Goal: Task Accomplishment & Management: Manage account settings

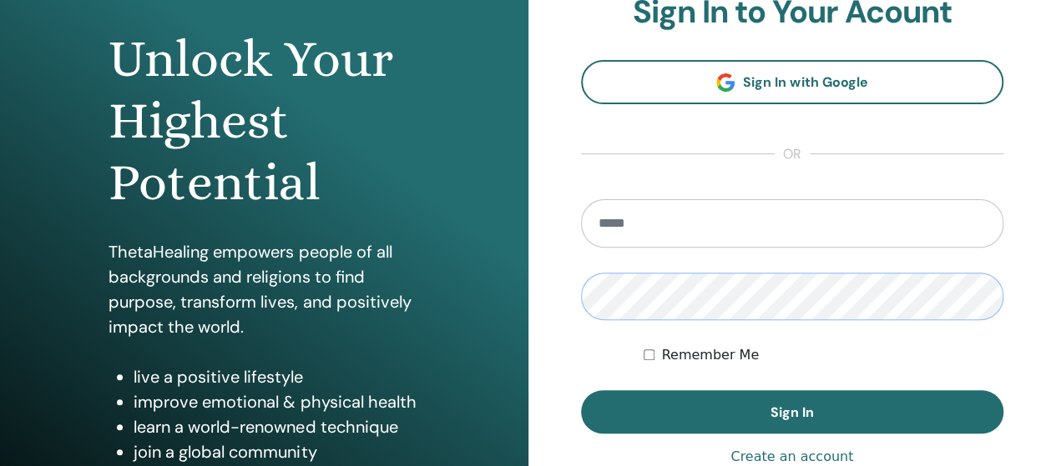
scroll to position [155, 0]
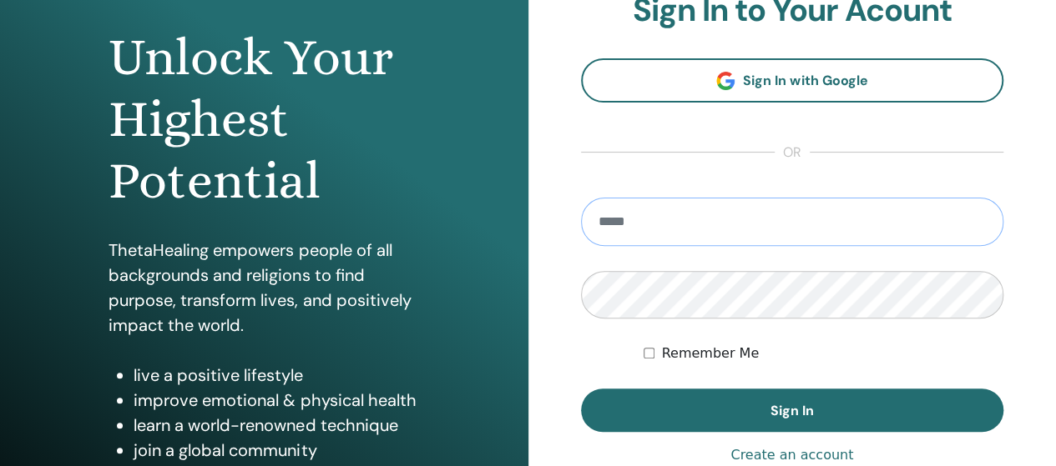
click at [761, 219] on input "email" at bounding box center [792, 222] width 423 height 48
type input "**********"
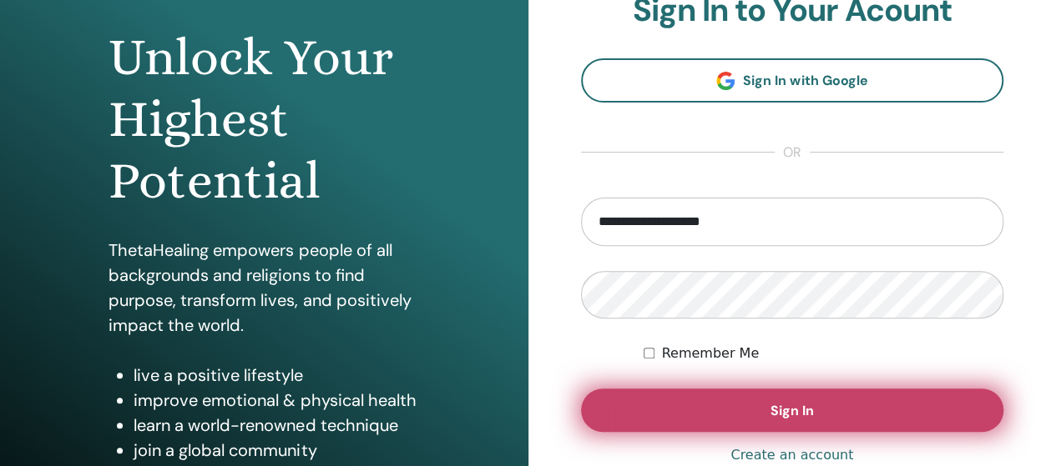
click at [889, 398] on button "Sign In" at bounding box center [792, 410] width 423 height 43
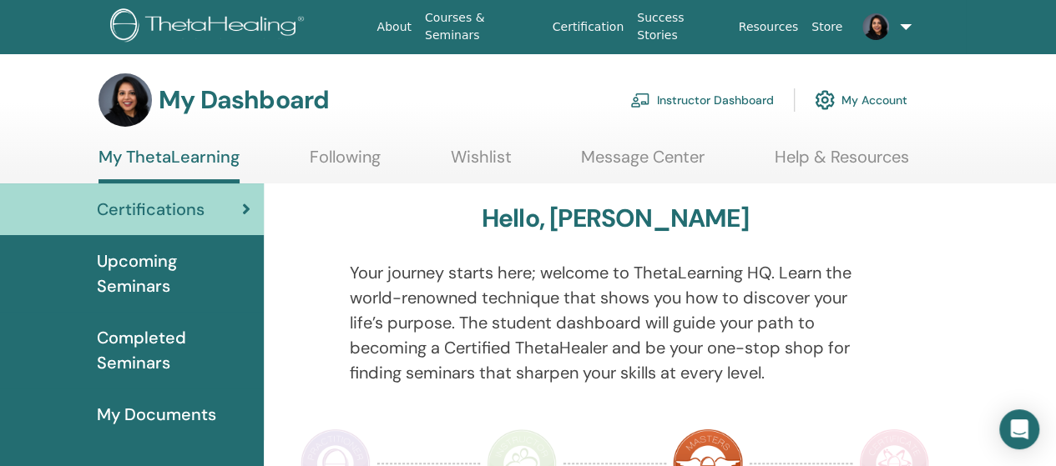
click at [901, 24] on link at bounding box center [882, 26] width 67 height 53
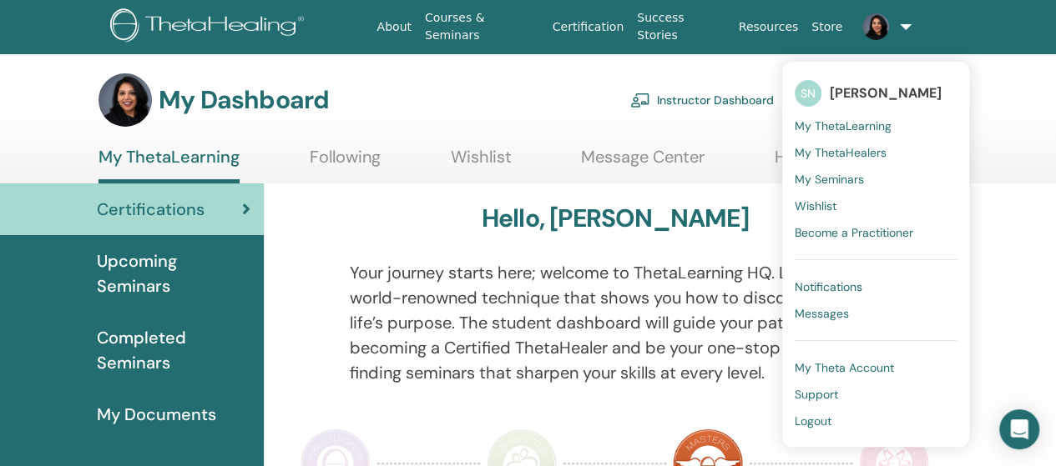
click at [819, 421] on span "Logout" at bounding box center [812, 421] width 37 height 15
